Goal: Task Accomplishment & Management: Manage account settings

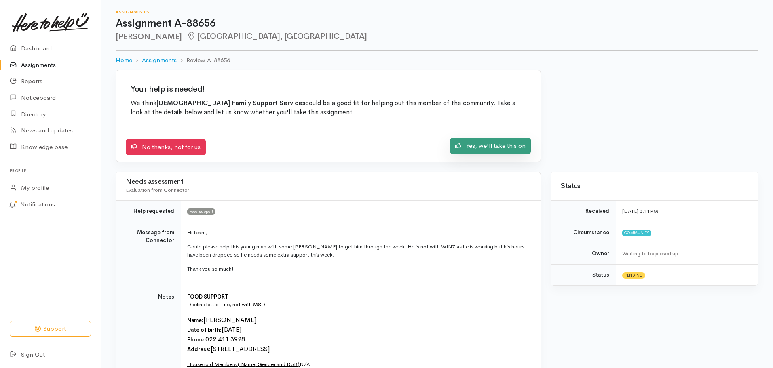
click at [480, 150] on link "Yes, we'll take this on" at bounding box center [490, 146] width 81 height 17
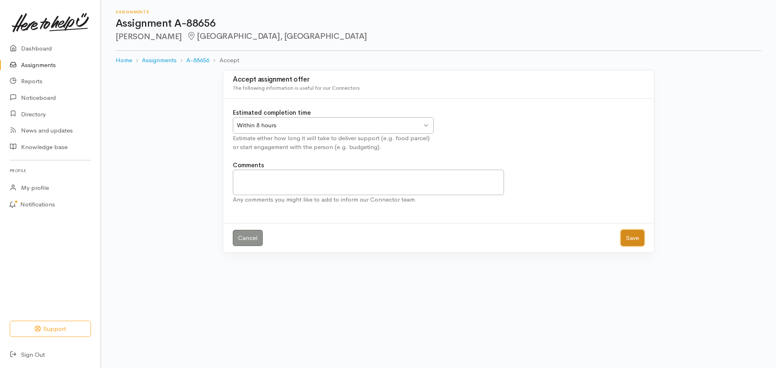
click at [621, 235] on button "Save" at bounding box center [632, 238] width 23 height 17
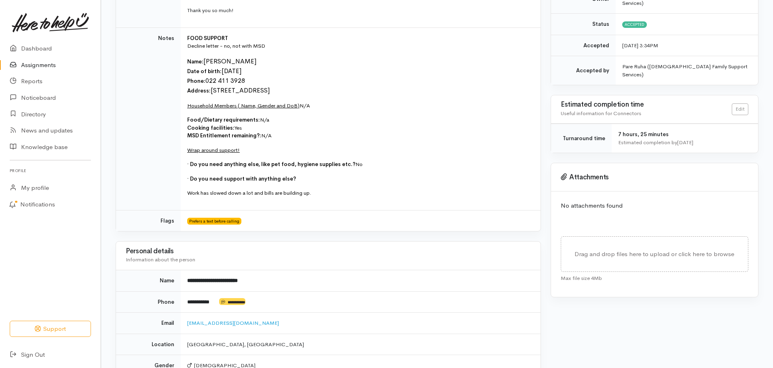
scroll to position [91, 0]
